Goal: Task Accomplishment & Management: Manage account settings

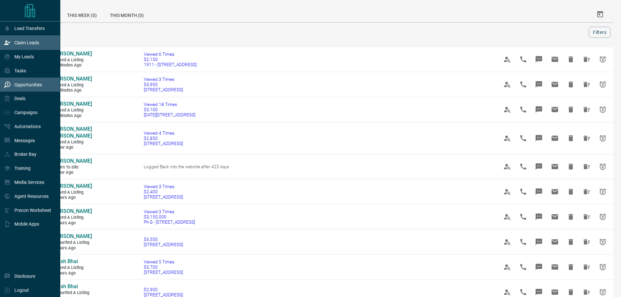
click at [24, 44] on p "Claim Leads" at bounding box center [26, 42] width 25 height 5
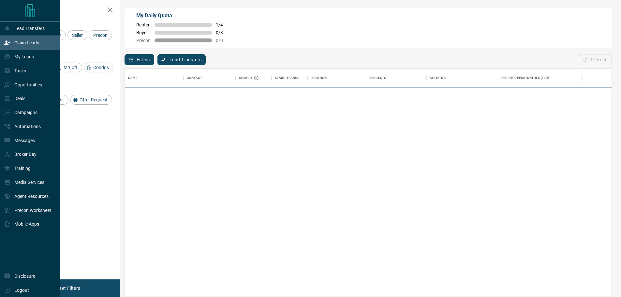
scroll to position [222, 482]
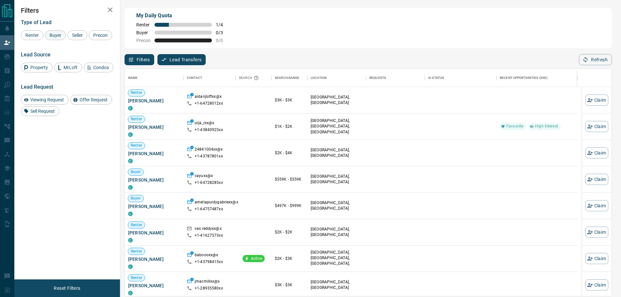
click at [56, 36] on span "Buyer" at bounding box center [55, 35] width 16 height 5
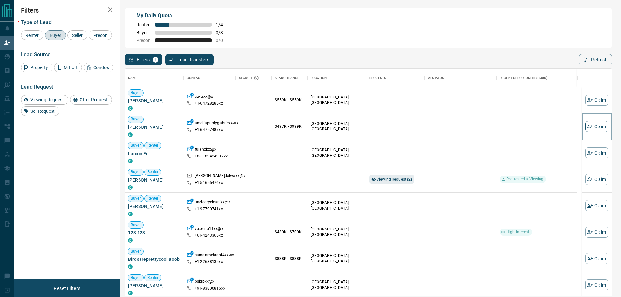
click at [599, 129] on button "Claim" at bounding box center [597, 126] width 23 height 11
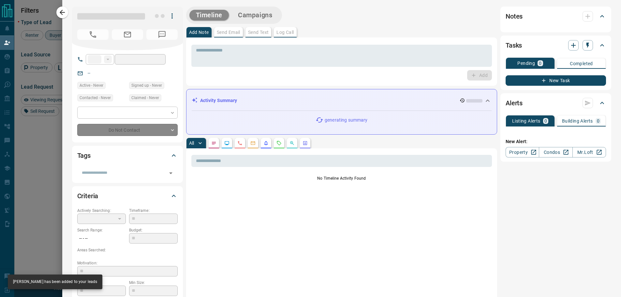
type input "**"
type input "**********"
type input "**"
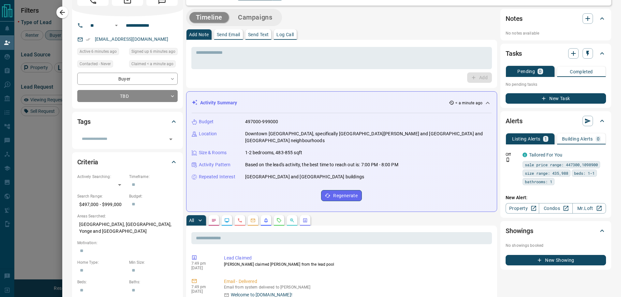
scroll to position [0, 0]
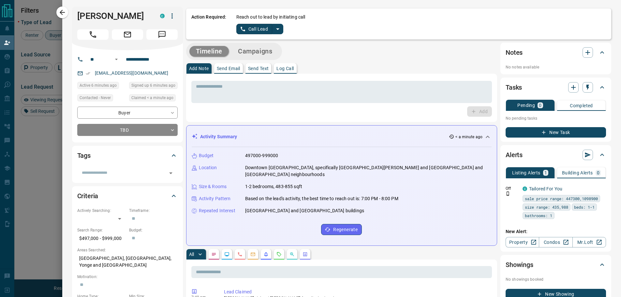
click at [274, 31] on icon "split button" at bounding box center [278, 29] width 8 height 8
click at [260, 52] on li "Log Manual Call" at bounding box center [260, 52] width 40 height 10
click at [255, 30] on button "Log Manual Call" at bounding box center [257, 29] width 43 height 10
click at [239, 30] on button "Yes" at bounding box center [242, 29] width 13 height 10
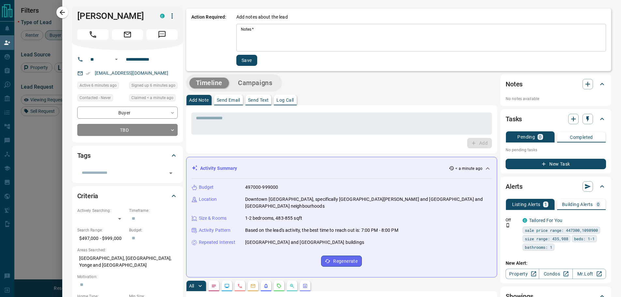
click at [241, 31] on textarea "Notes   *" at bounding box center [421, 38] width 361 height 22
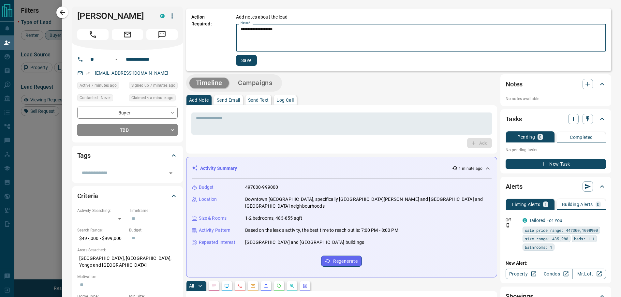
type textarea "**********"
click at [242, 59] on button "Save" at bounding box center [246, 60] width 21 height 11
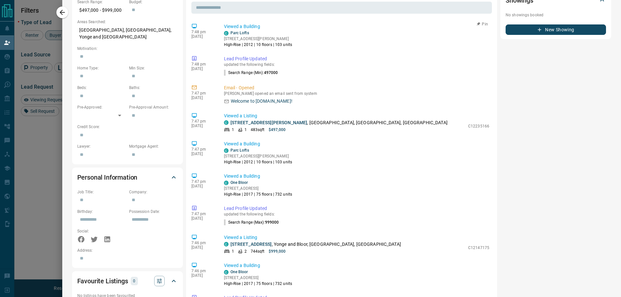
scroll to position [98, 0]
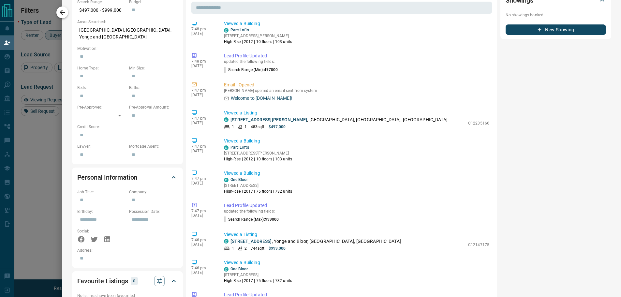
click at [62, 13] on icon "button" at bounding box center [62, 12] width 5 height 5
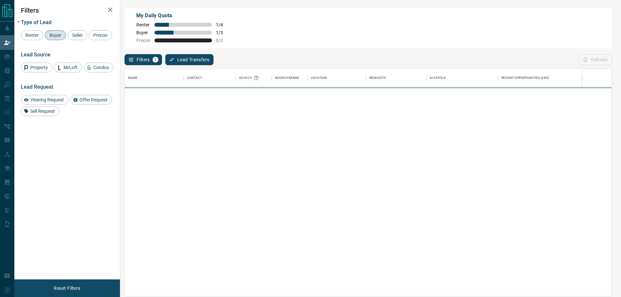
scroll to position [222, 482]
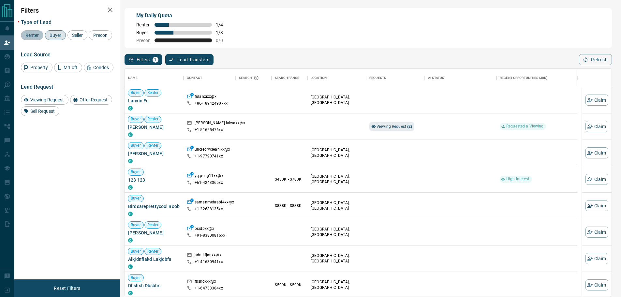
click at [32, 37] on span "Renter" at bounding box center [32, 35] width 18 height 5
click at [59, 37] on span "Buyer" at bounding box center [55, 35] width 16 height 5
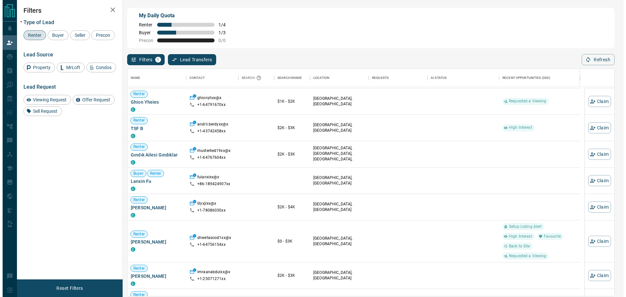
scroll to position [326, 0]
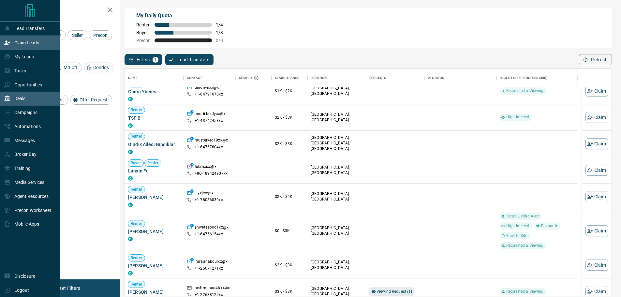
click at [24, 101] on p "Deals" at bounding box center [19, 98] width 11 height 5
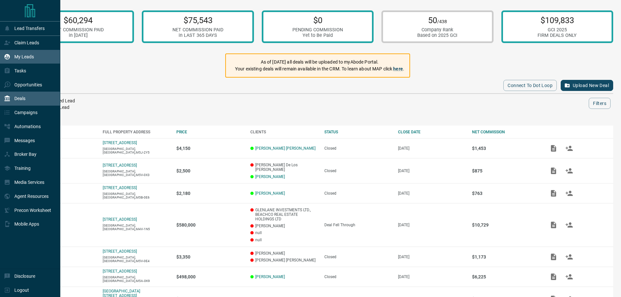
click at [24, 59] on p "My Leads" at bounding box center [24, 56] width 20 height 5
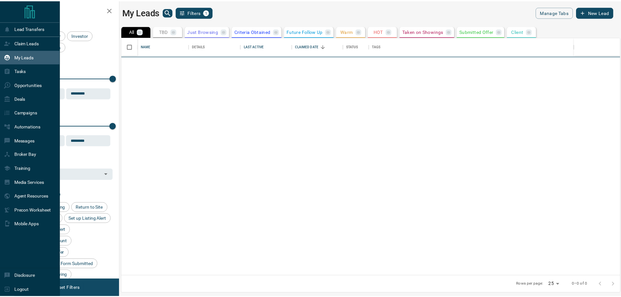
scroll to position [234, 498]
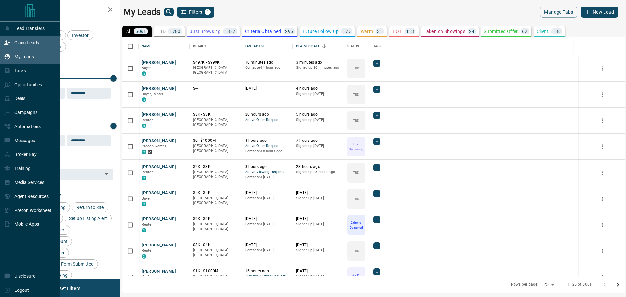
click at [10, 45] on icon at bounding box center [7, 42] width 7 height 7
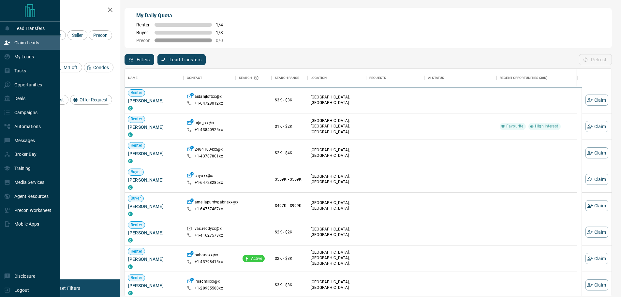
scroll to position [222, 482]
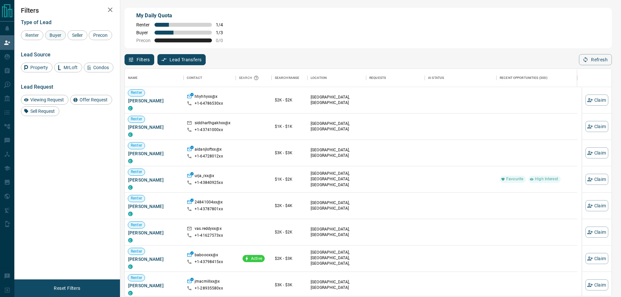
click at [58, 37] on span "Buyer" at bounding box center [55, 35] width 16 height 5
